Goal: Task Accomplishment & Management: Manage account settings

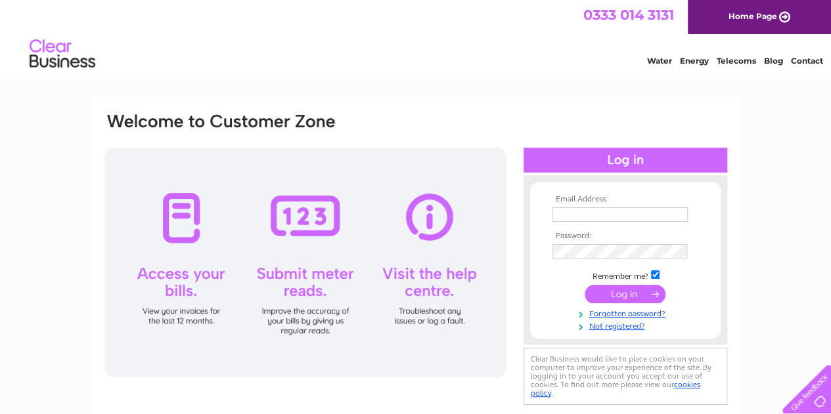
click at [675, 210] on input "text" at bounding box center [619, 215] width 135 height 14
type input "contact@almond-ec.com"
click at [627, 292] on input "submit" at bounding box center [625, 294] width 81 height 18
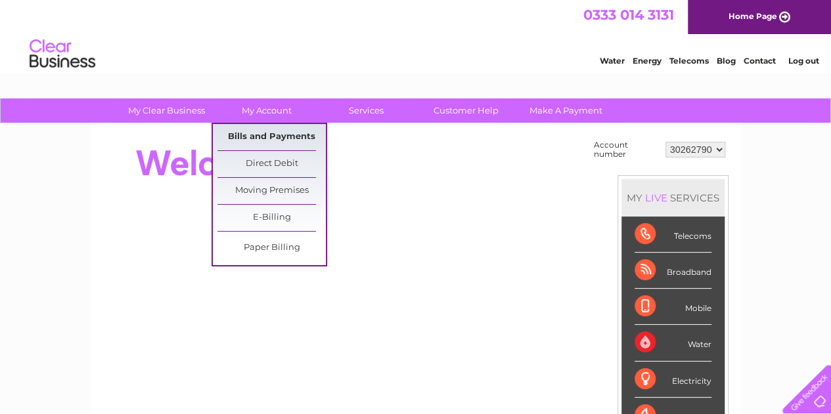
click at [259, 140] on link "Bills and Payments" at bounding box center [271, 137] width 108 height 26
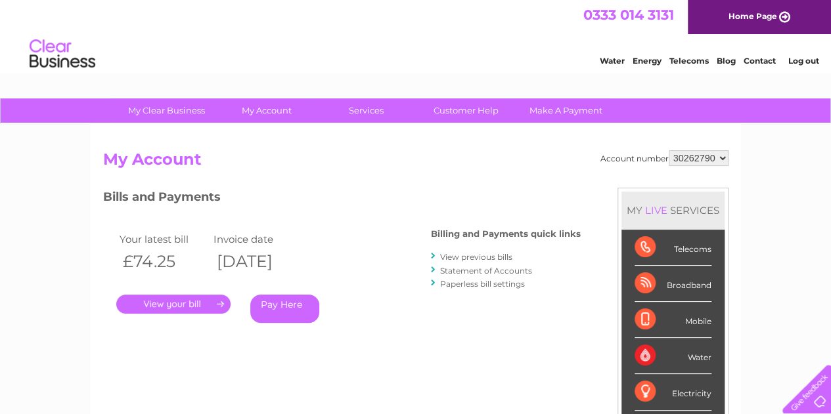
click at [491, 254] on link "View previous bills" at bounding box center [476, 257] width 72 height 10
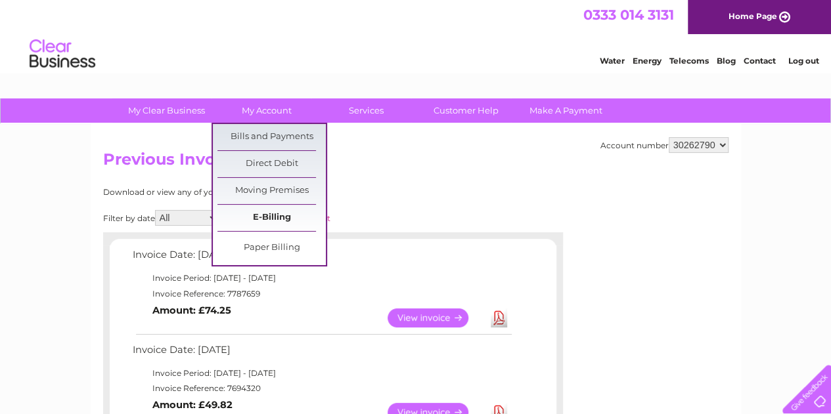
click at [260, 221] on link "E-Billing" at bounding box center [271, 218] width 108 height 26
